Goal: Task Accomplishment & Management: Complete application form

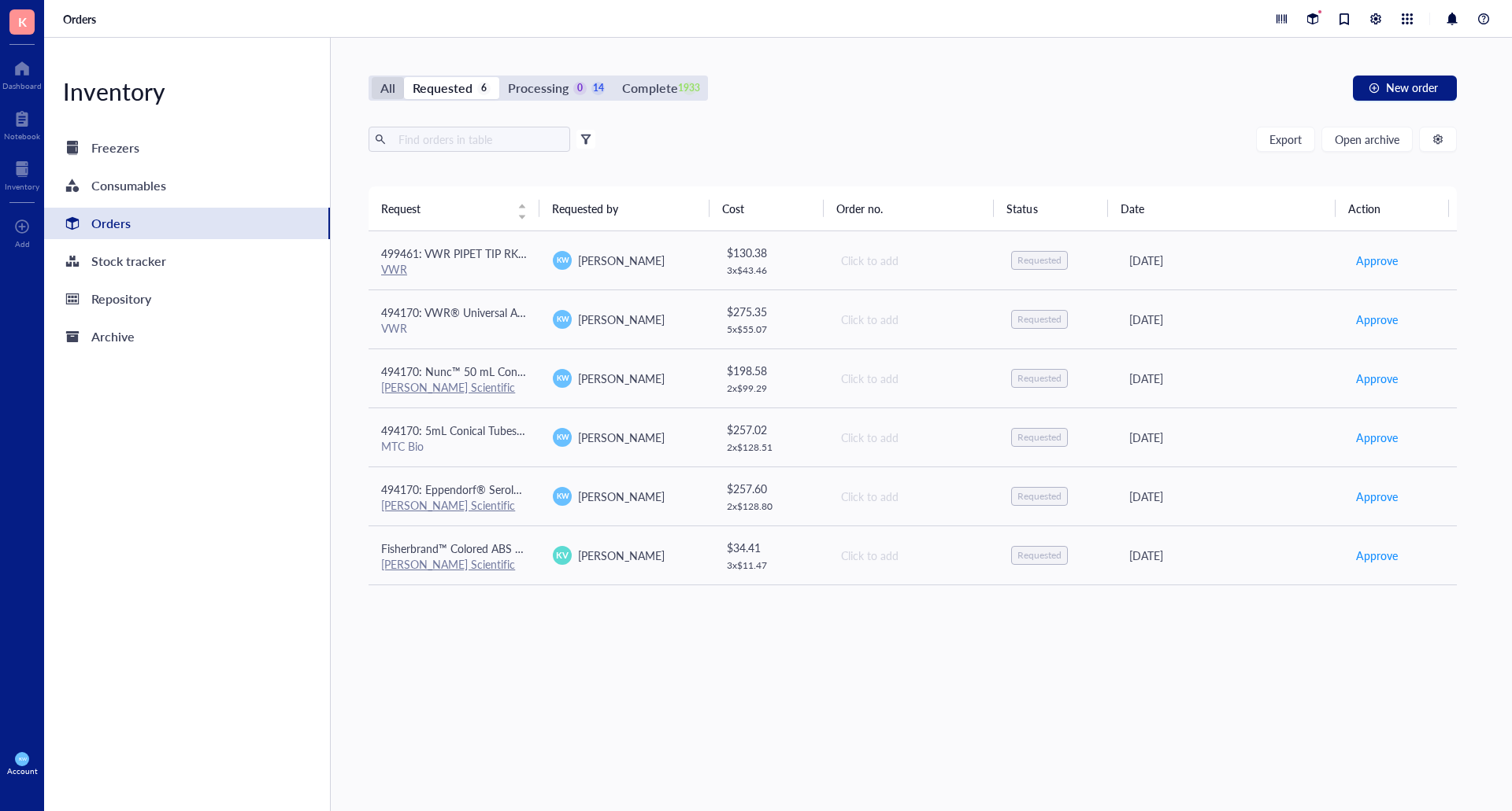
click at [390, 93] on div "All" at bounding box center [387, 88] width 15 height 22
click at [371, 77] on input "All" at bounding box center [371, 77] width 0 height 0
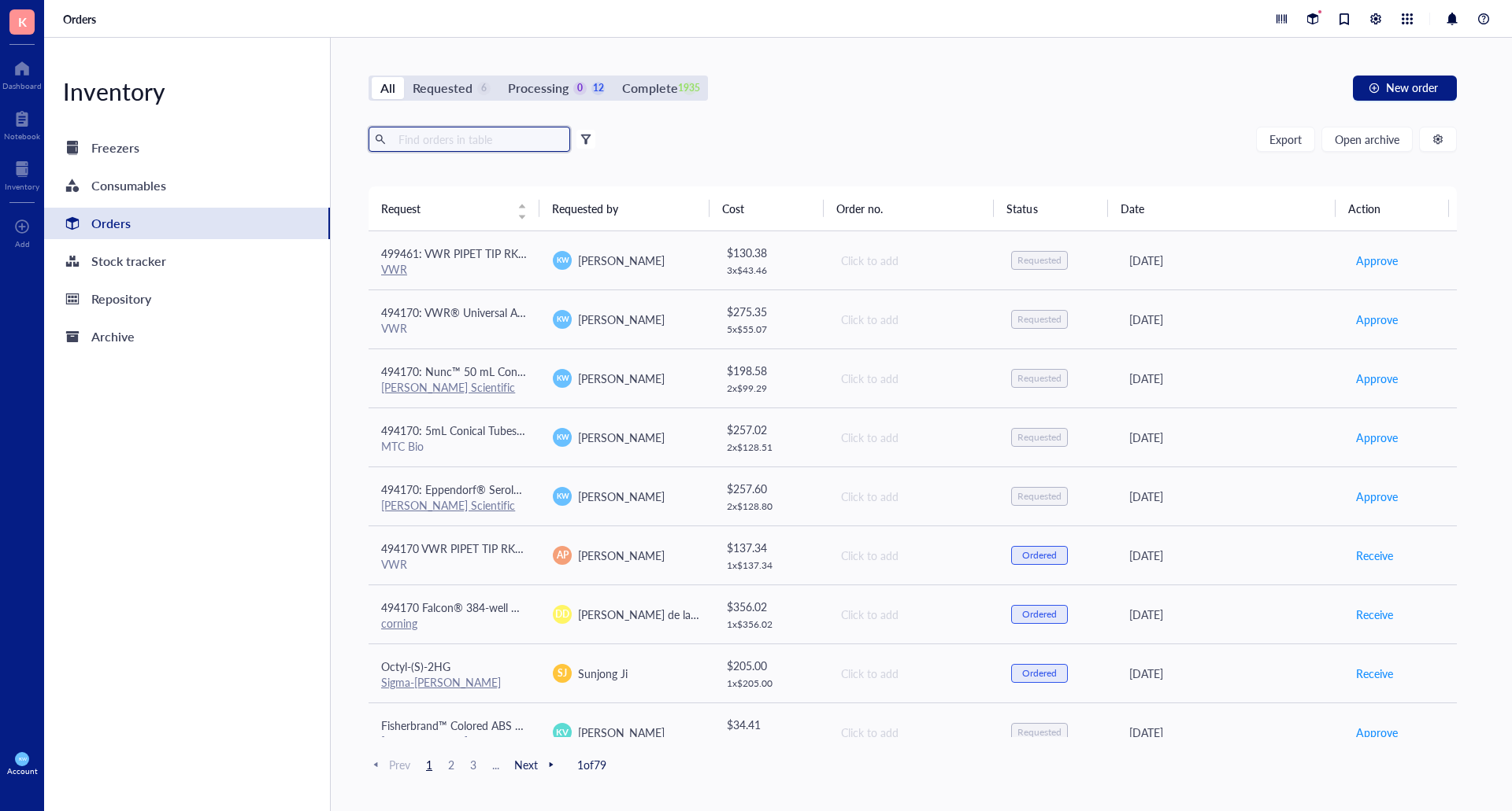
click at [493, 139] on input "text" at bounding box center [477, 139] width 171 height 24
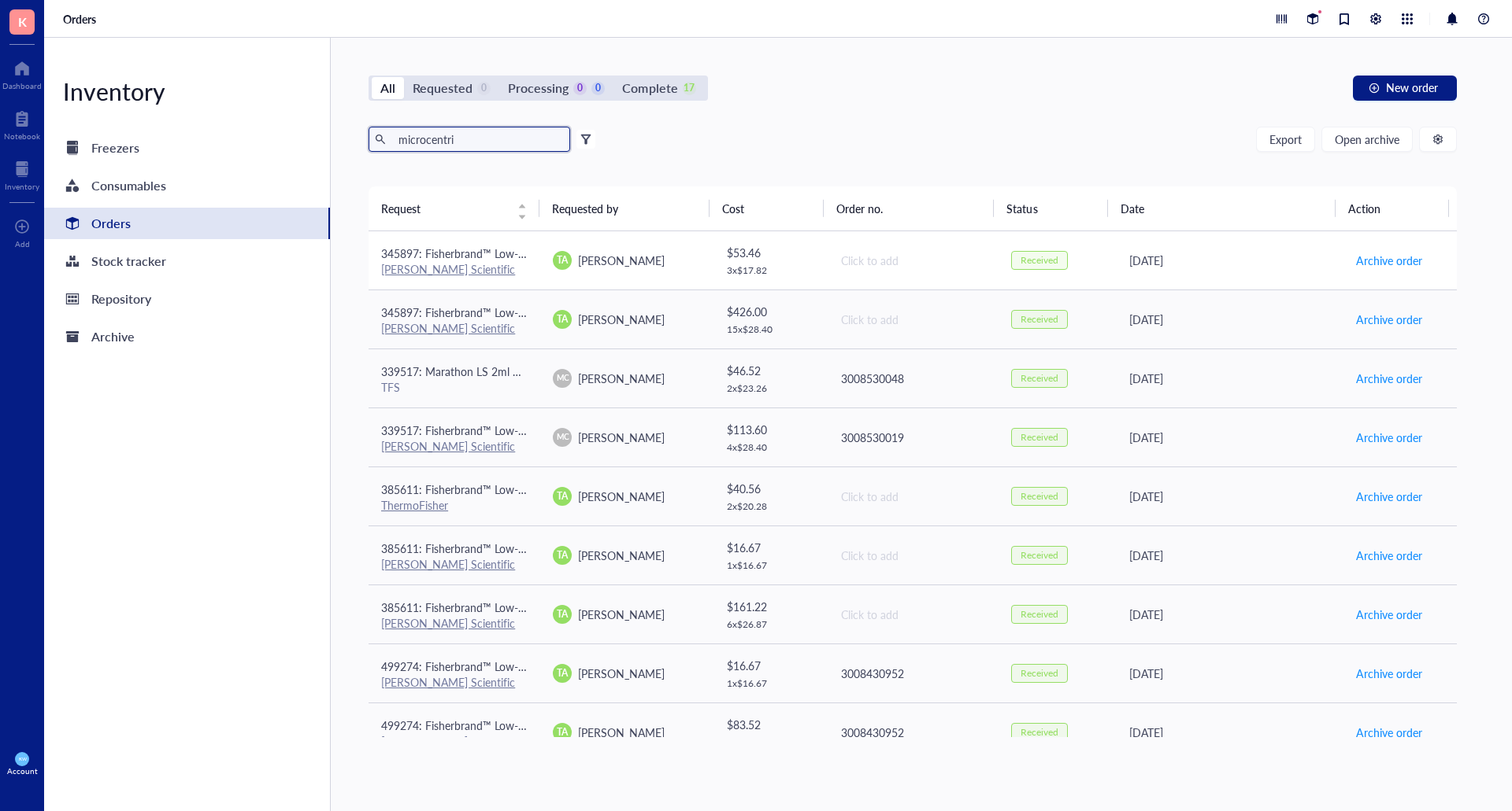
type input "microcentri"
click at [496, 270] on div "[PERSON_NAME] Scientific" at bounding box center [454, 269] width 146 height 14
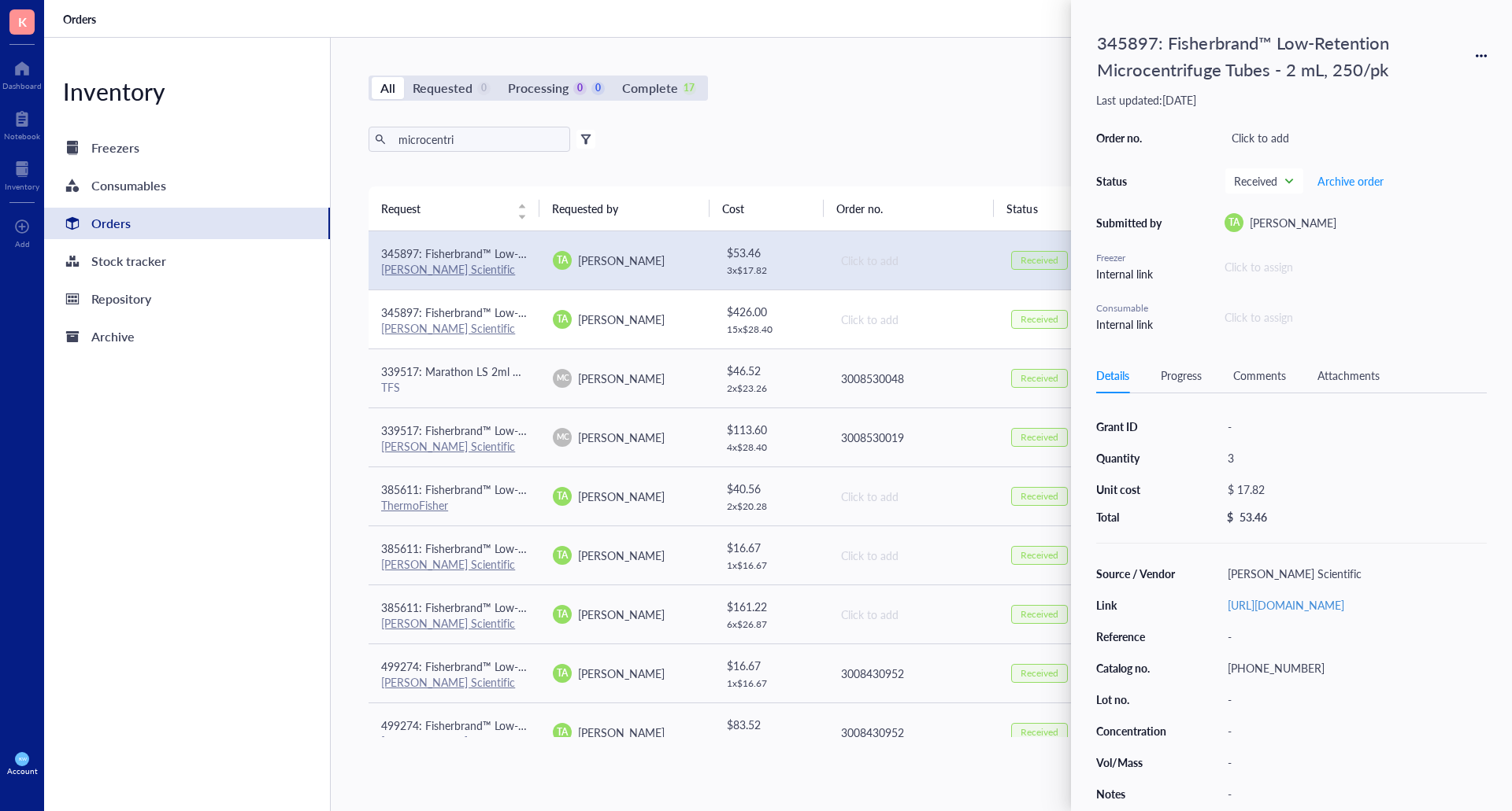
click at [474, 317] on span "345897: Fisherbrand™ Low-Retention Microcentrifuge Tubes" at bounding box center [529, 312] width 297 height 16
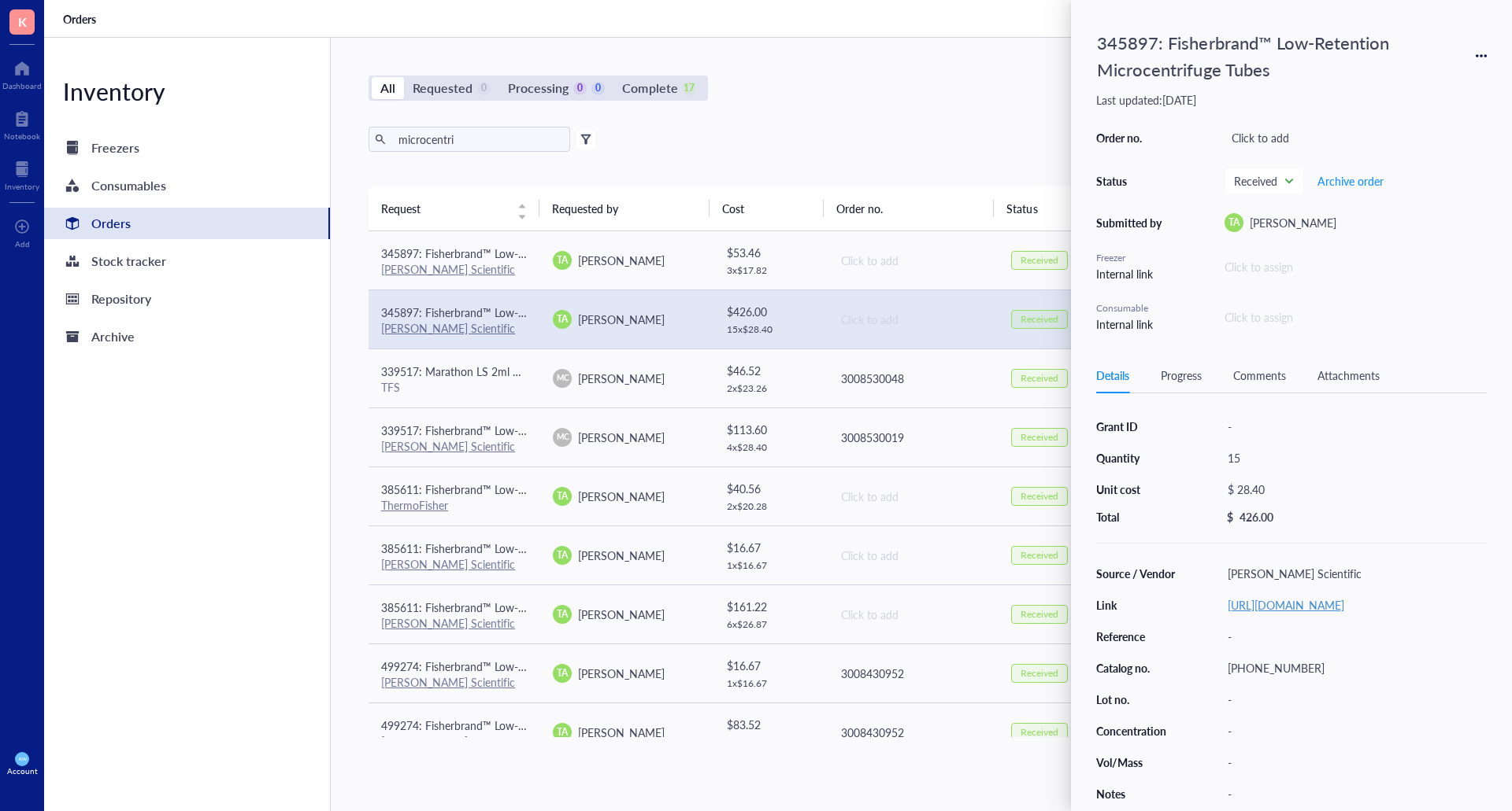
click at [1237, 613] on link "[URL][DOMAIN_NAME]" at bounding box center [1286, 605] width 117 height 16
click at [1482, 60] on icon at bounding box center [1481, 55] width 11 height 11
click at [1428, 75] on span "Request again" at bounding box center [1425, 79] width 99 height 18
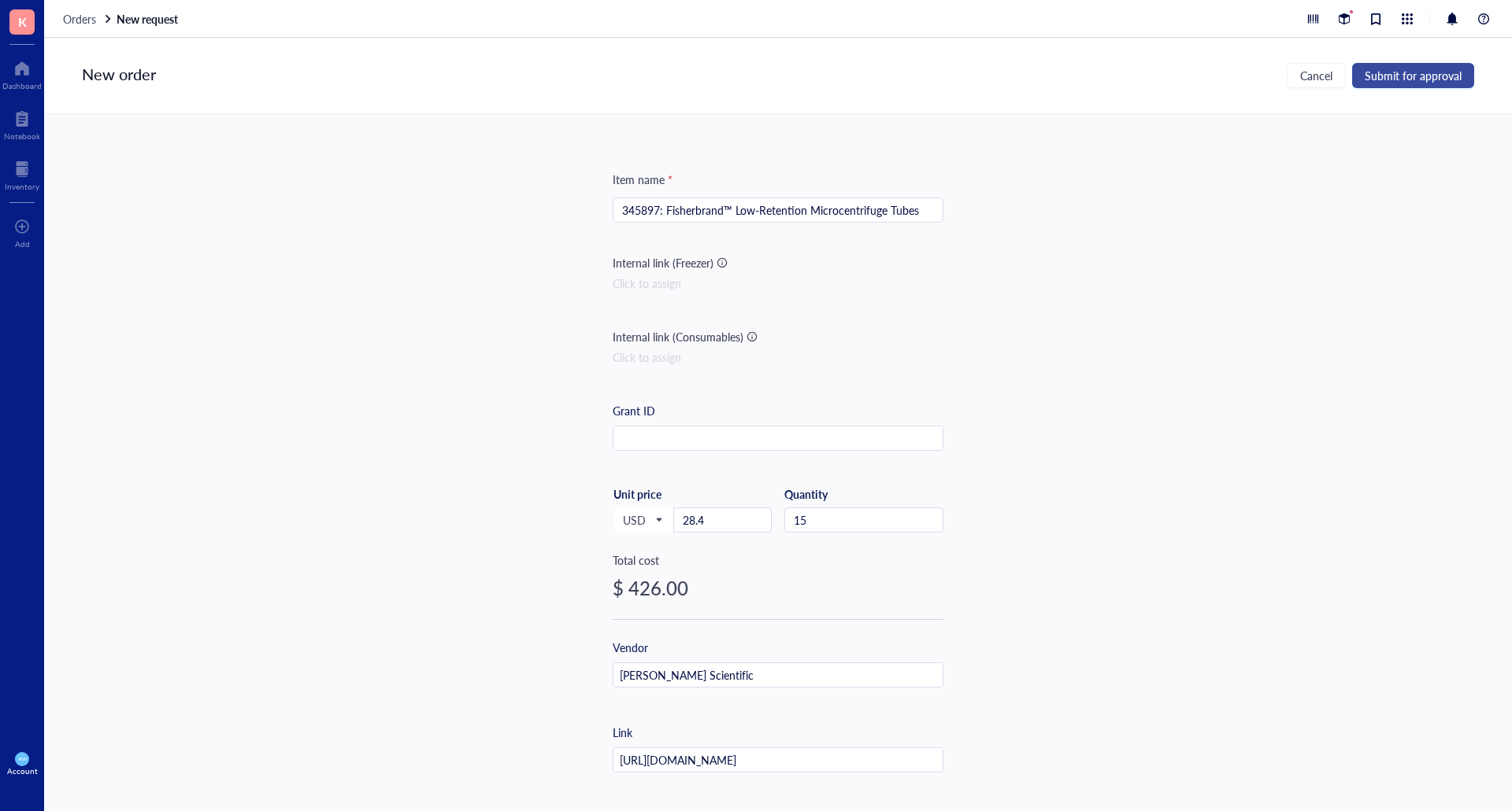
click at [1418, 75] on span "Submit for approval" at bounding box center [1412, 75] width 97 height 13
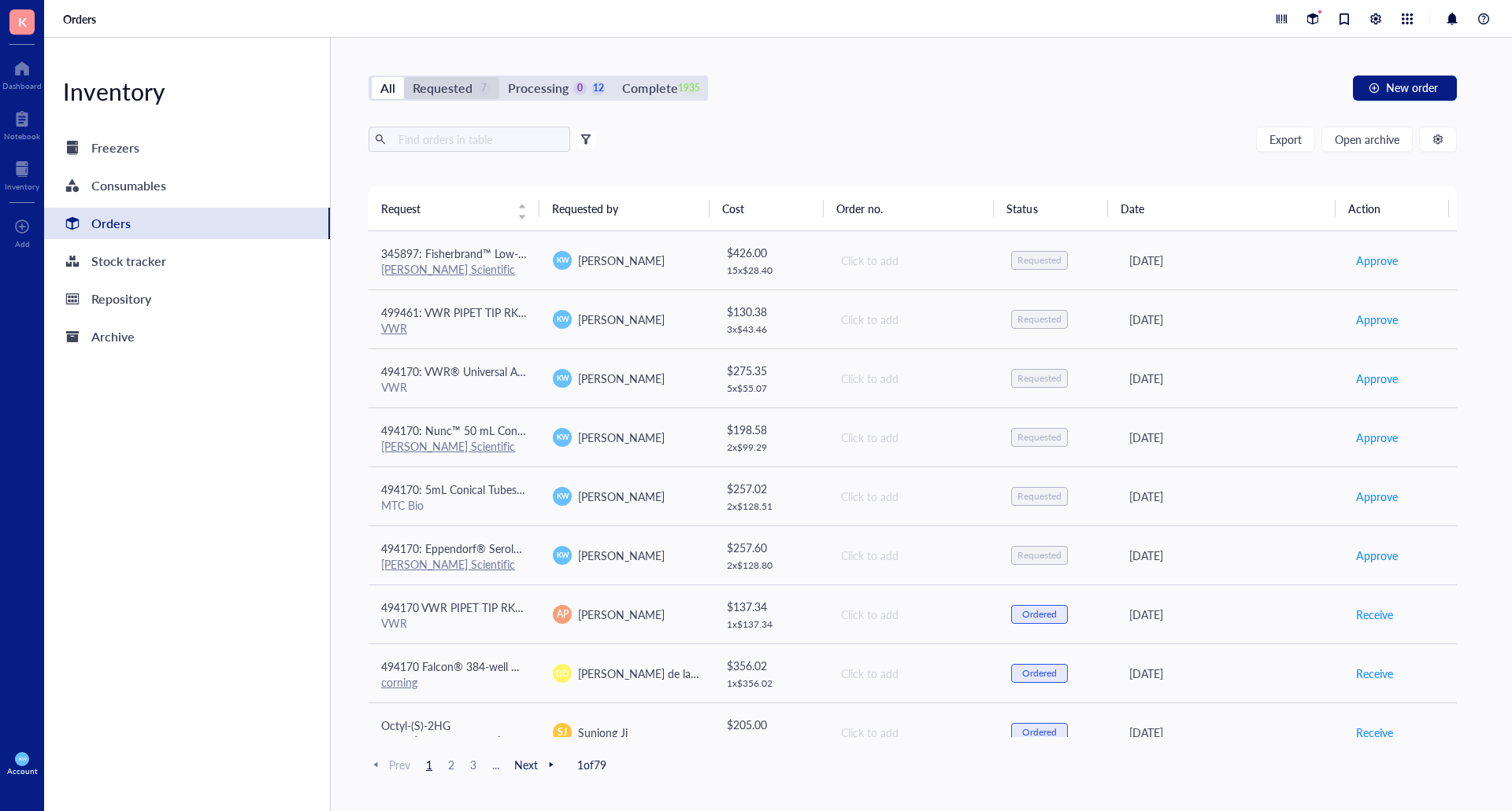
click at [443, 85] on div "Requested" at bounding box center [442, 88] width 60 height 22
click at [404, 77] on input "Requested 7" at bounding box center [404, 77] width 0 height 0
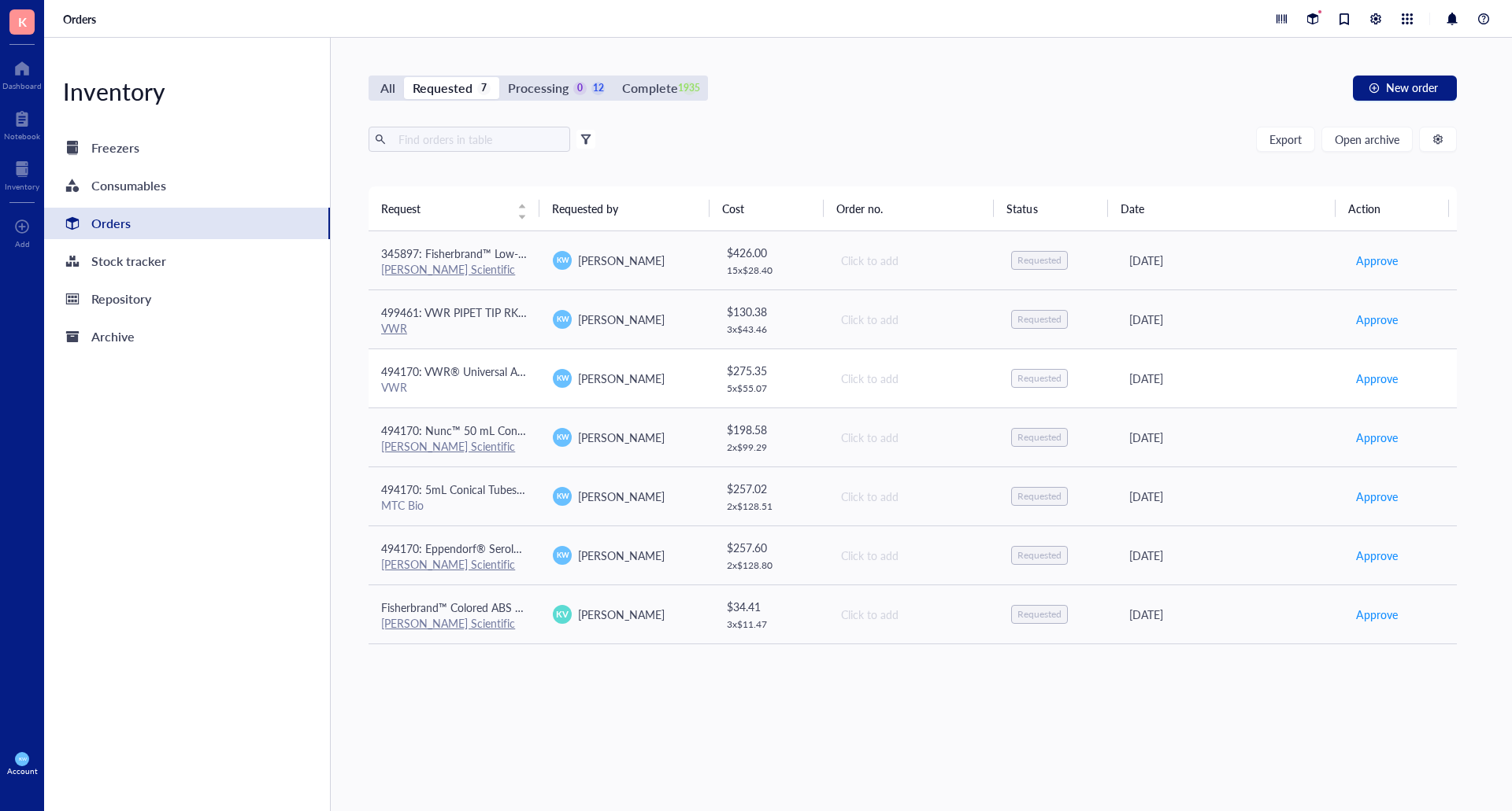
click at [460, 371] on span "494170: VWR® Universal Aerosol Filter Pipet Tips, Racked, Sterile, 100 - 1000 µl" at bounding box center [577, 371] width 393 height 16
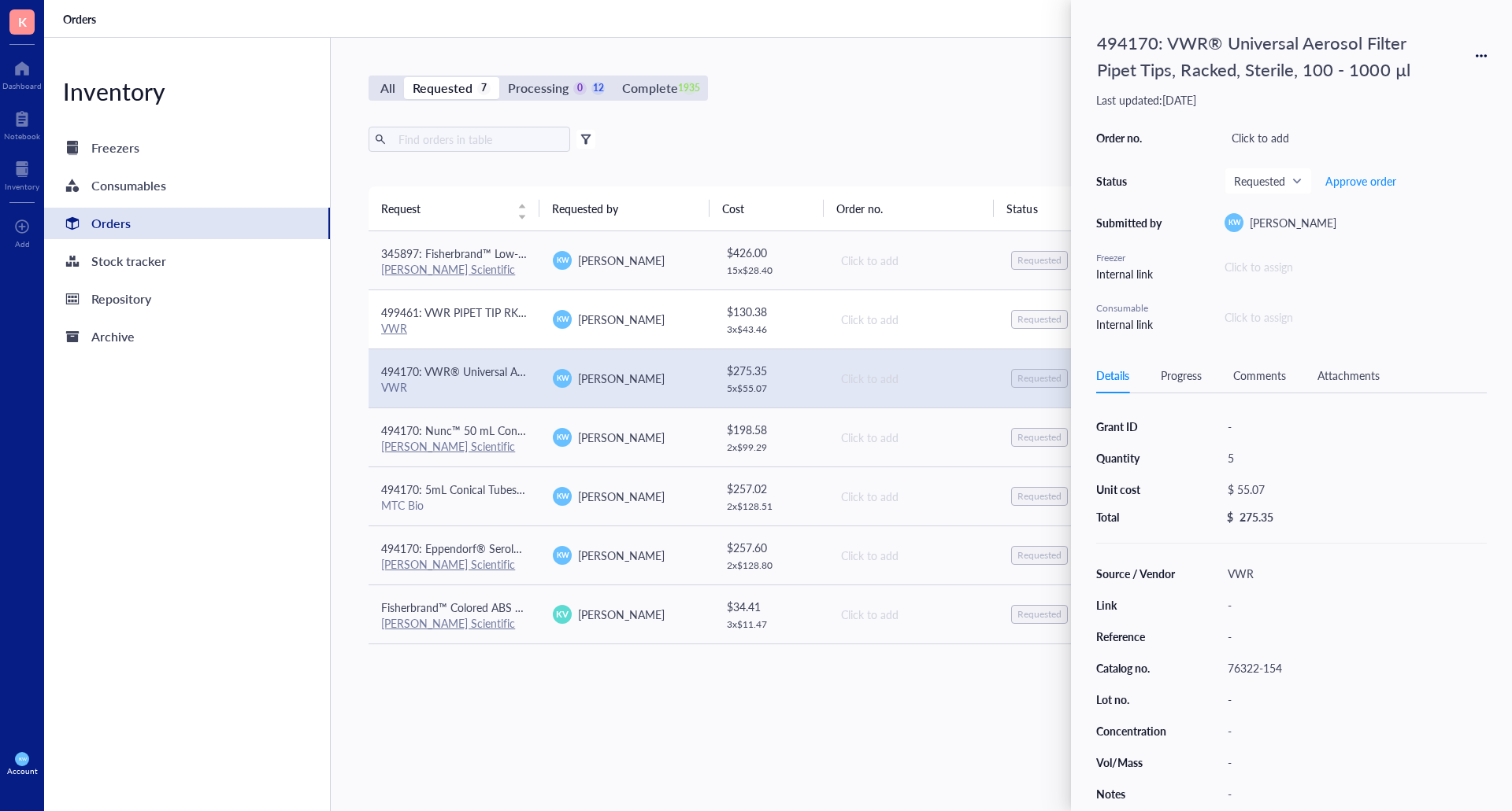
click at [428, 310] on span "499461: VWR PIPET TIP RKD FLTR LR ST 10 UL PK960 (0.1-10uL Tips)" at bounding box center [556, 312] width 349 height 16
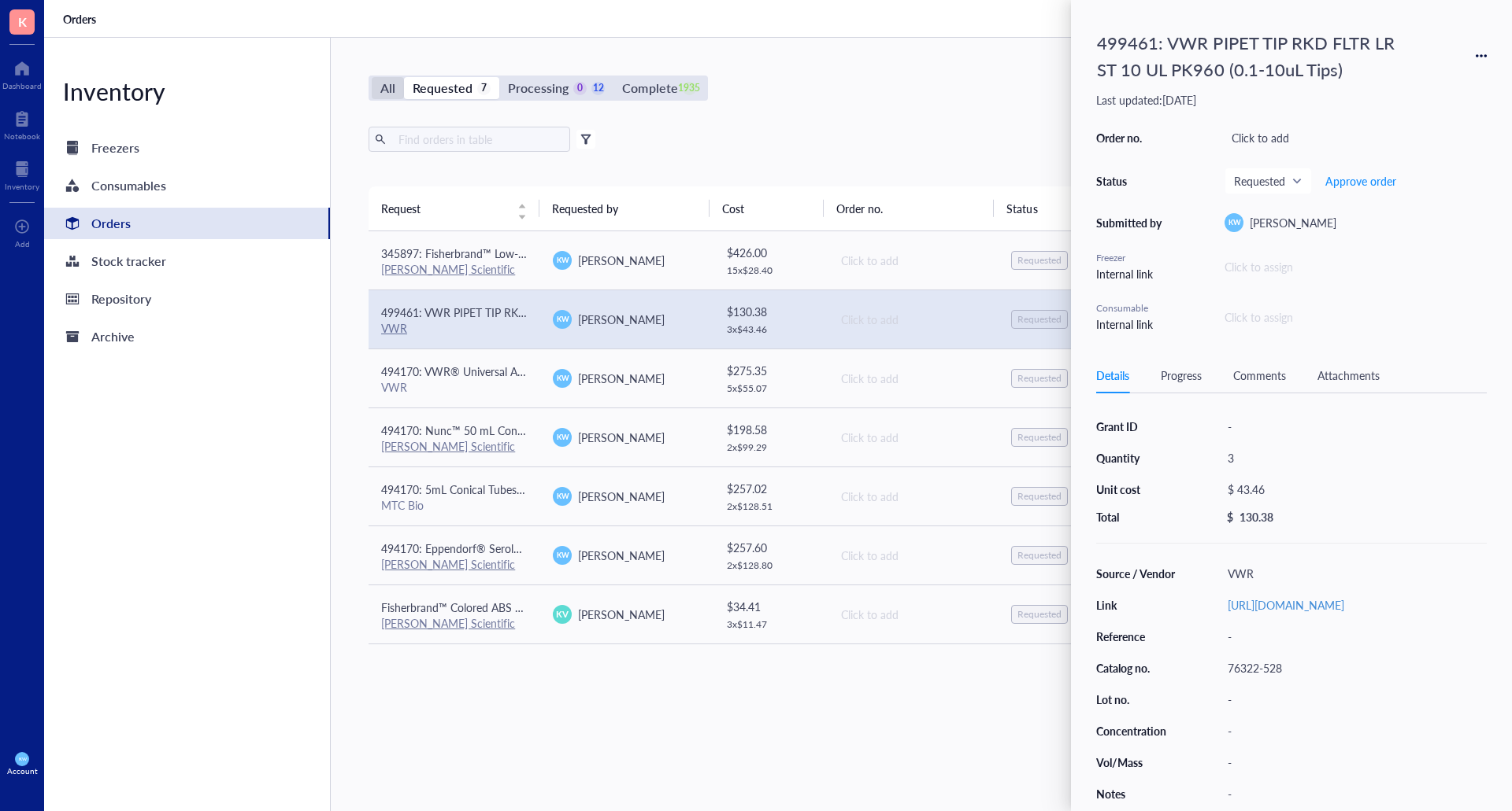
click at [396, 87] on div "All" at bounding box center [387, 88] width 32 height 22
click at [371, 77] on input "All" at bounding box center [371, 77] width 0 height 0
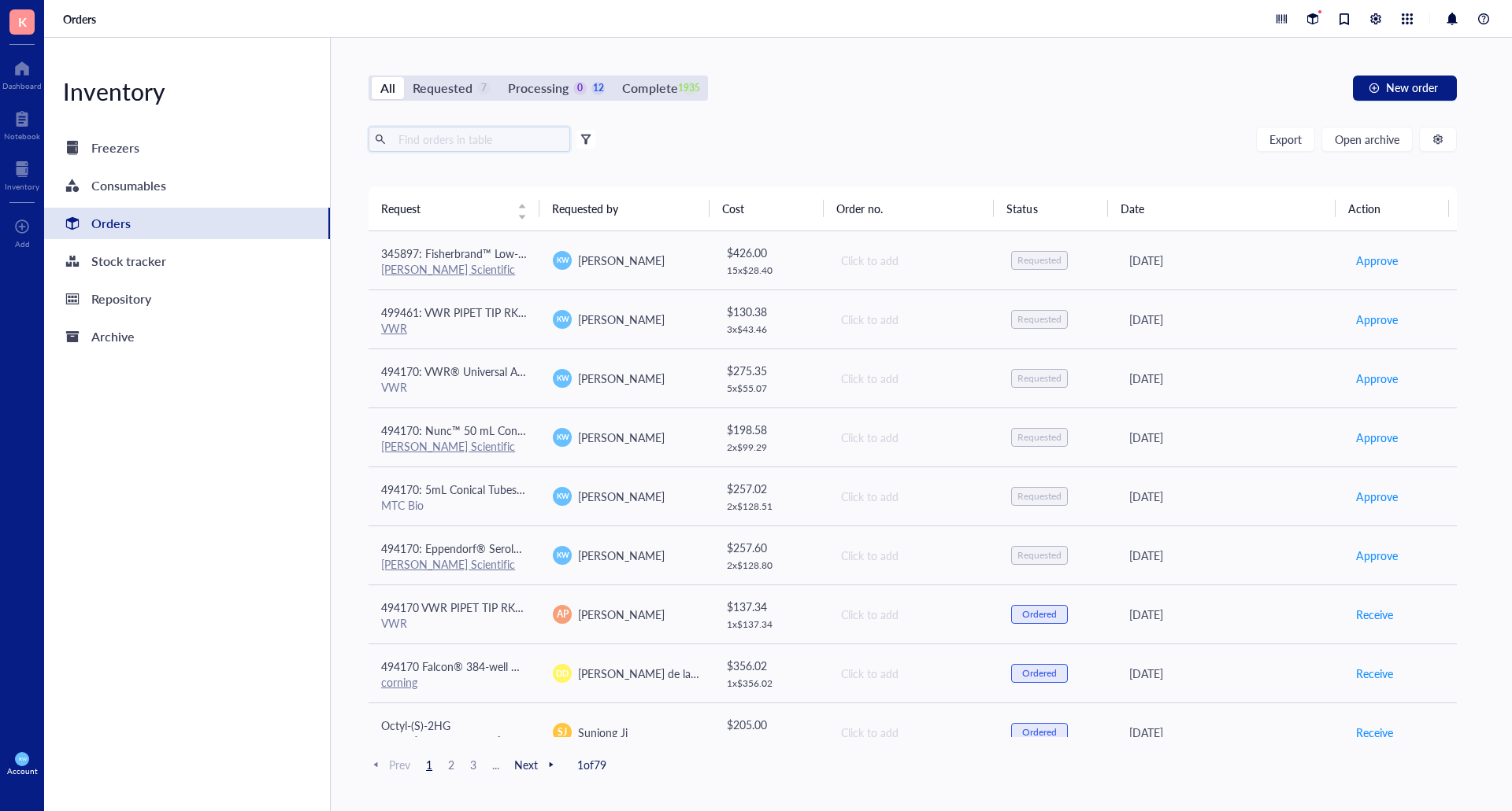
click at [472, 133] on input "text" at bounding box center [477, 139] width 171 height 24
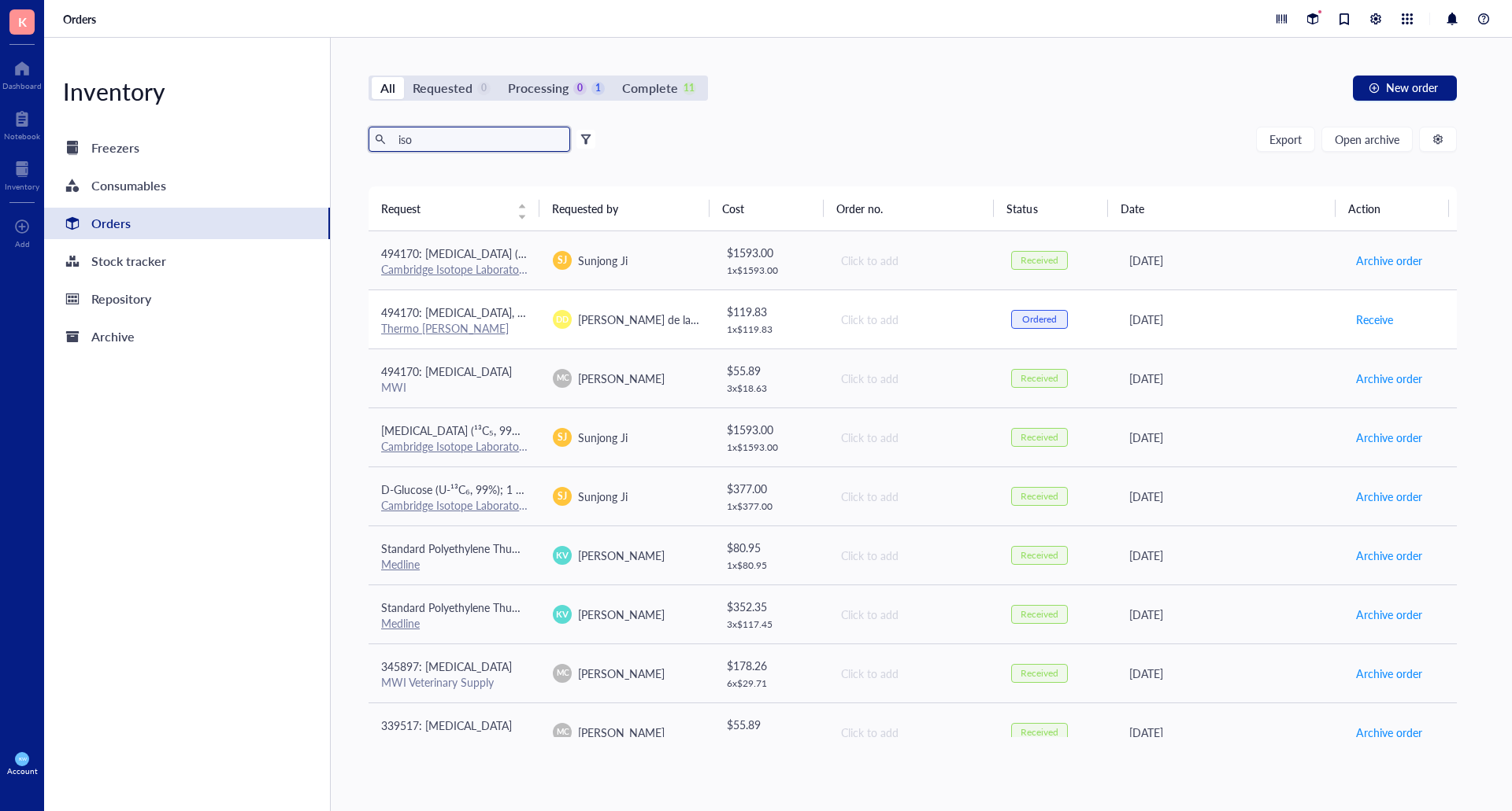
click at [469, 330] on div "Thermo [PERSON_NAME]" at bounding box center [454, 328] width 146 height 14
click at [829, 78] on div "All Requested 0 Processing 0 1 Complete 11 New order" at bounding box center [912, 88] width 1088 height 25
click at [474, 120] on div "All Requested 0 Processing 0 1 Complete 11 New order iso Export Open archive Fi…" at bounding box center [911, 425] width 1163 height 774
click at [458, 149] on input "iso" at bounding box center [477, 139] width 171 height 24
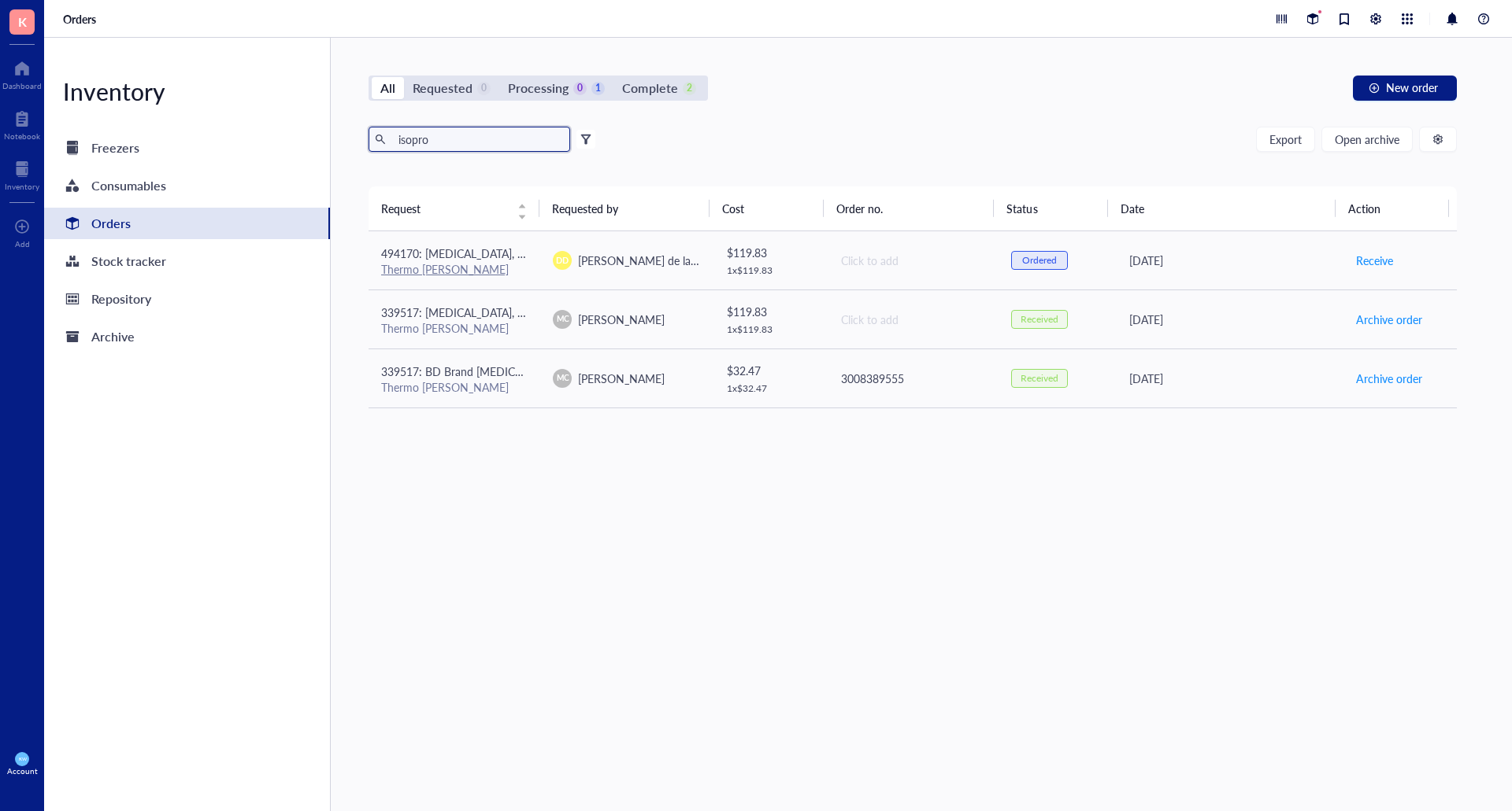
type input "isopro"
